Goal: Use online tool/utility

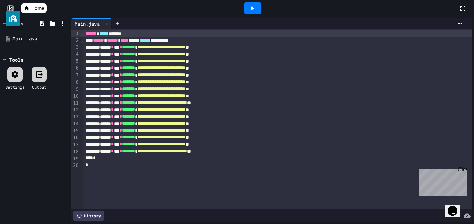
click at [248, 13] on div at bounding box center [252, 8] width 17 height 12
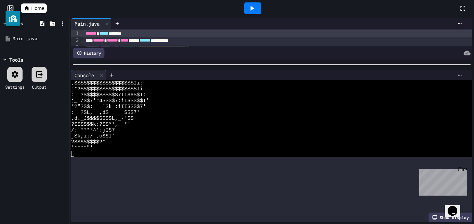
click at [320, 63] on div at bounding box center [271, 64] width 405 height 7
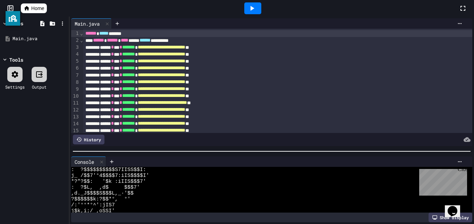
click at [212, 155] on div at bounding box center [271, 151] width 405 height 7
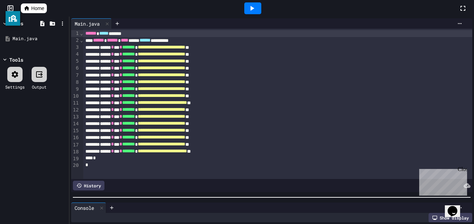
scroll to position [94, 0]
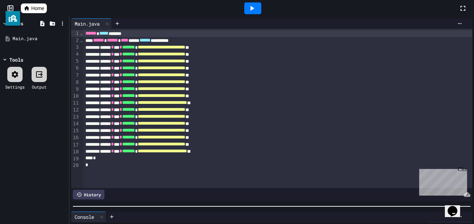
click at [200, 208] on div at bounding box center [271, 206] width 405 height 7
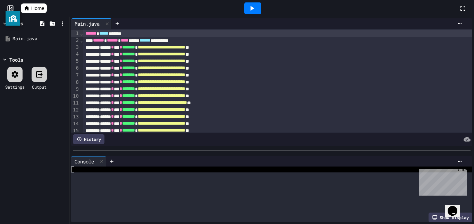
click at [224, 148] on div at bounding box center [271, 151] width 405 height 7
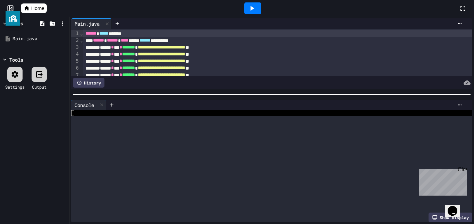
scroll to position [0, 0]
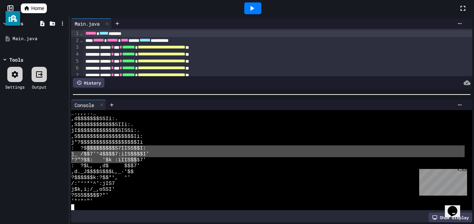
drag, startPoint x: 90, startPoint y: 147, endPoint x: 137, endPoint y: 158, distance: 49.1
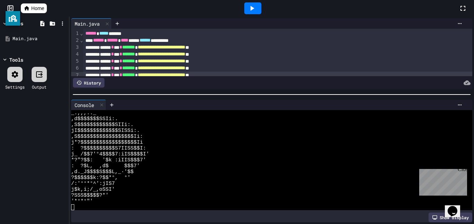
click at [185, 76] on span "**********" at bounding box center [162, 75] width 48 height 5
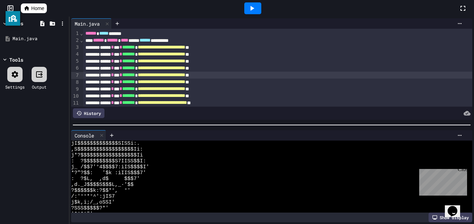
scroll to position [29, 0]
click at [202, 125] on div at bounding box center [271, 125] width 405 height 7
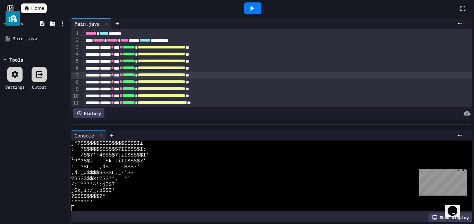
click at [185, 82] on span "**********" at bounding box center [162, 81] width 48 height 5
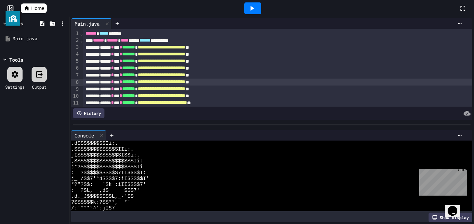
scroll to position [0, 0]
